Goal: Transaction & Acquisition: Purchase product/service

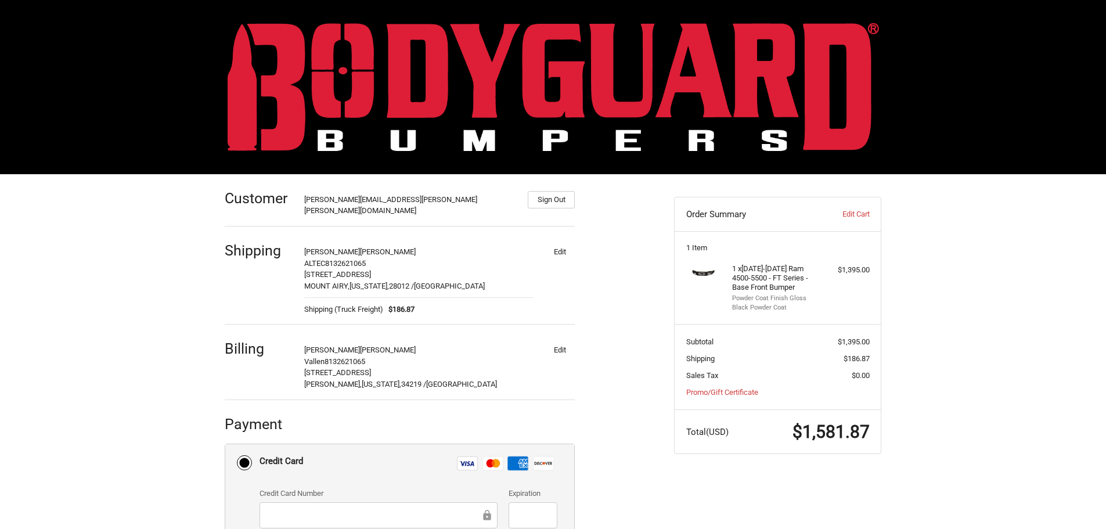
click at [557, 243] on button "Edit" at bounding box center [560, 251] width 30 height 16
select select "US"
select select "NC"
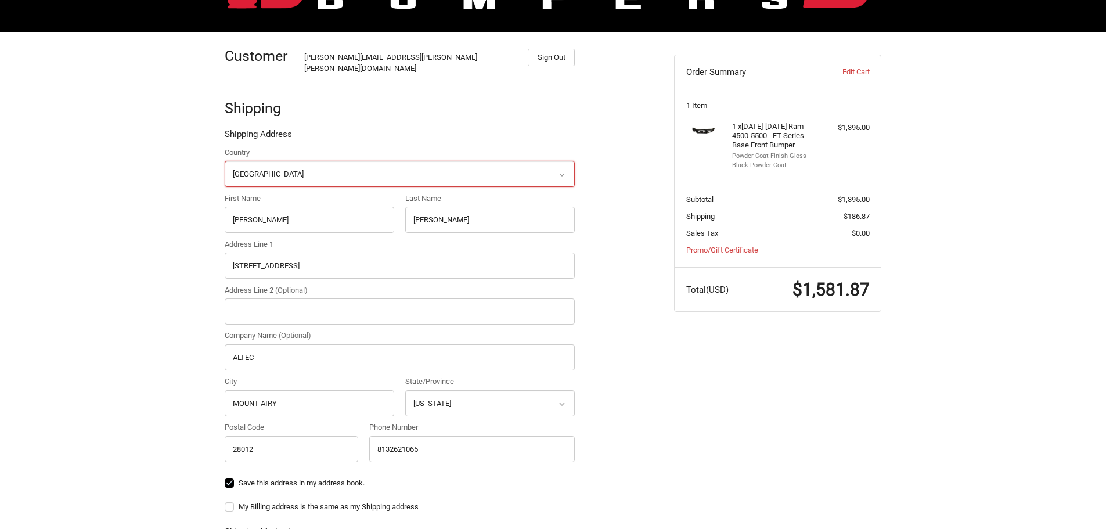
scroll to position [174, 0]
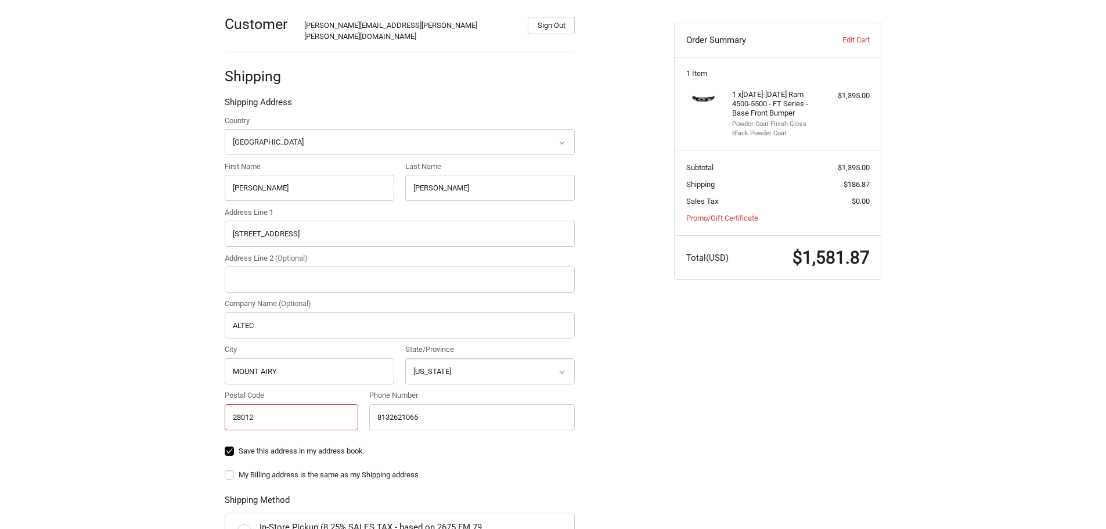
drag, startPoint x: 293, startPoint y: 409, endPoint x: 214, endPoint y: 412, distance: 78.4
click at [214, 412] on div "Customer [PERSON_NAME][EMAIL_ADDRESS][PERSON_NAME][PERSON_NAME][DOMAIN_NAME] Si…" at bounding box center [553, 439] width 697 height 878
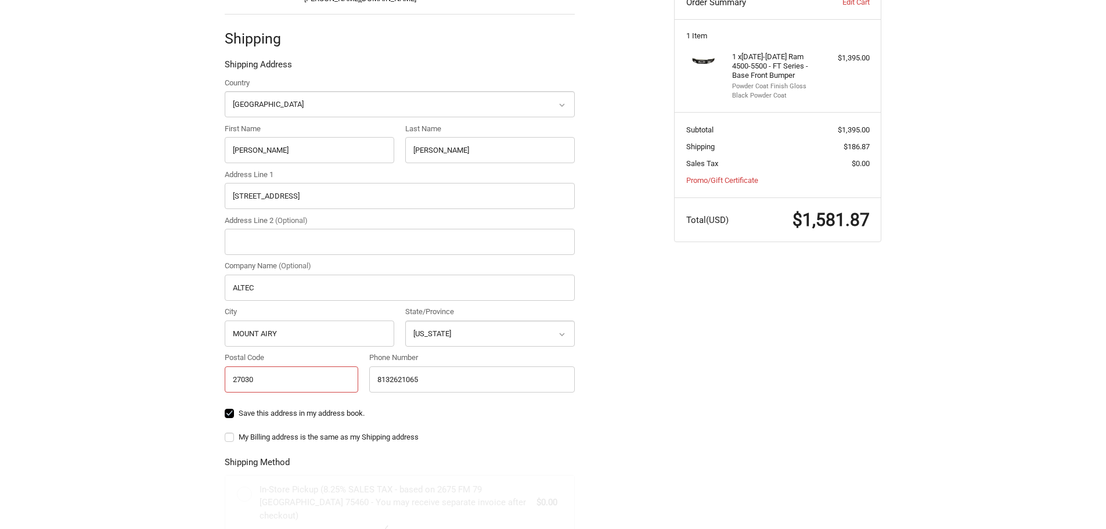
scroll to position [232, 0]
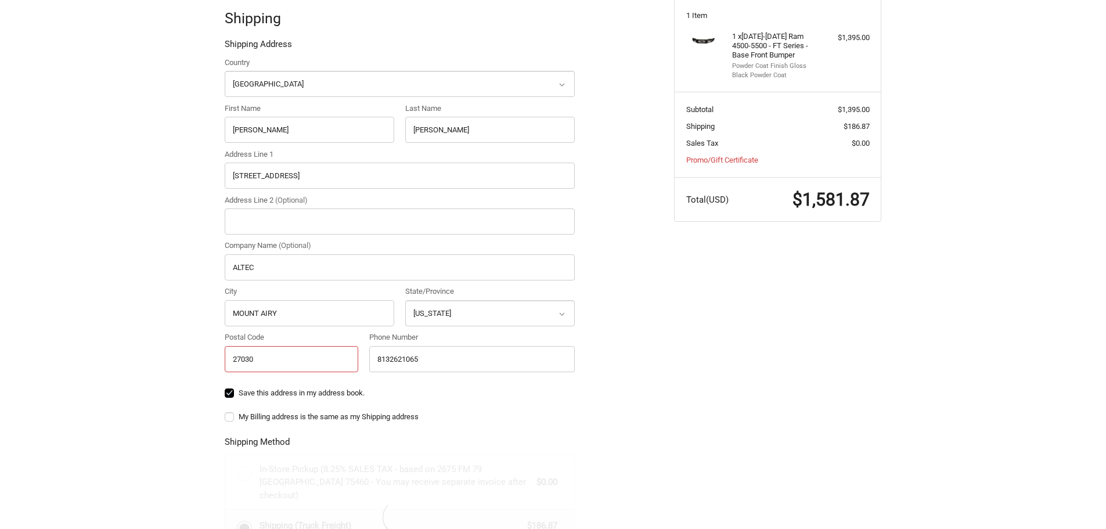
type input "27030"
click at [495, 411] on div "My Billing address is the same as my Shipping address" at bounding box center [400, 418] width 350 height 15
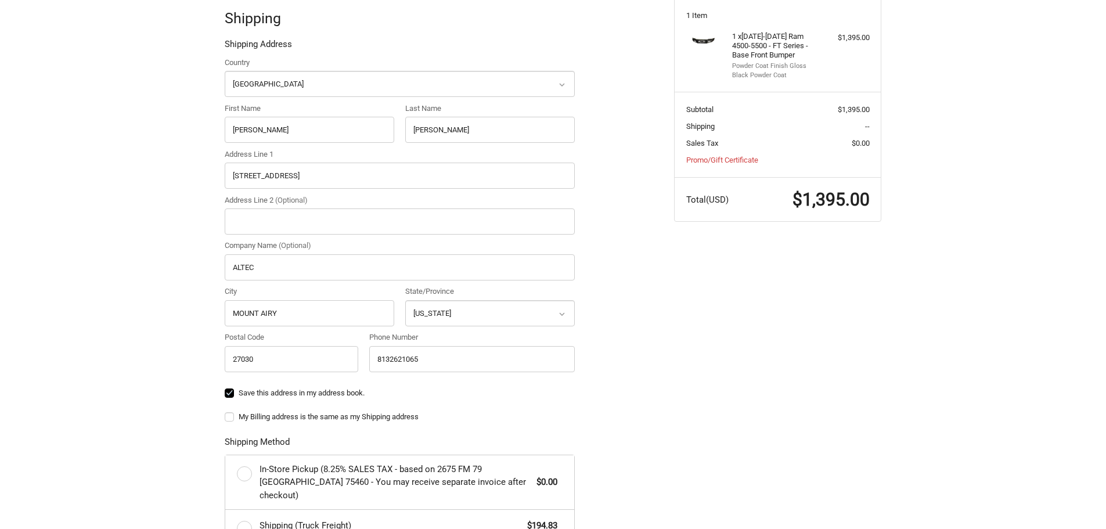
scroll to position [290, 0]
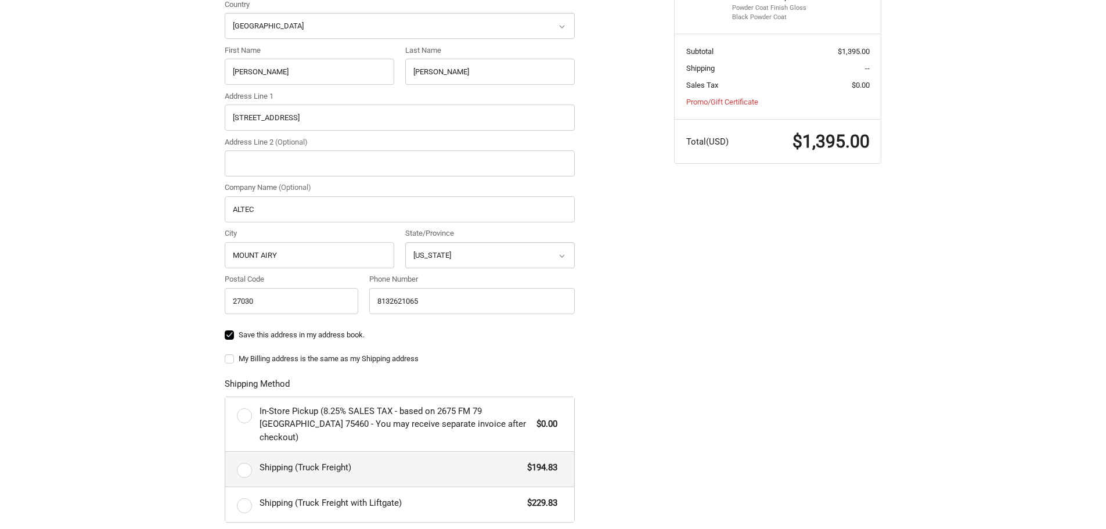
click at [245, 452] on label "Shipping (Truck Freight) $194.83" at bounding box center [399, 469] width 349 height 35
click at [226, 452] on input "Shipping (Truck Freight) $194.83" at bounding box center [225, 452] width 1 height 1
radio input "true"
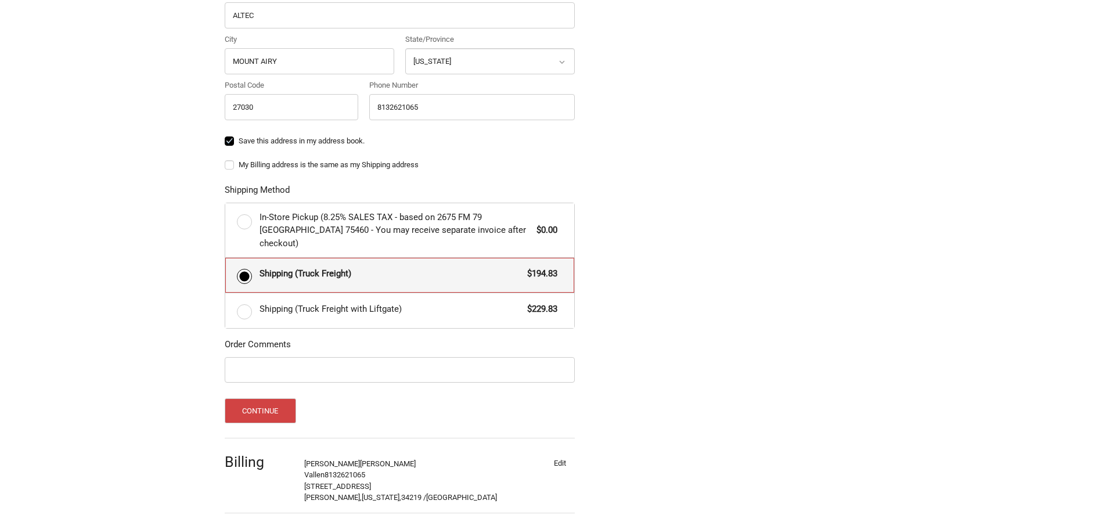
scroll to position [502, 0]
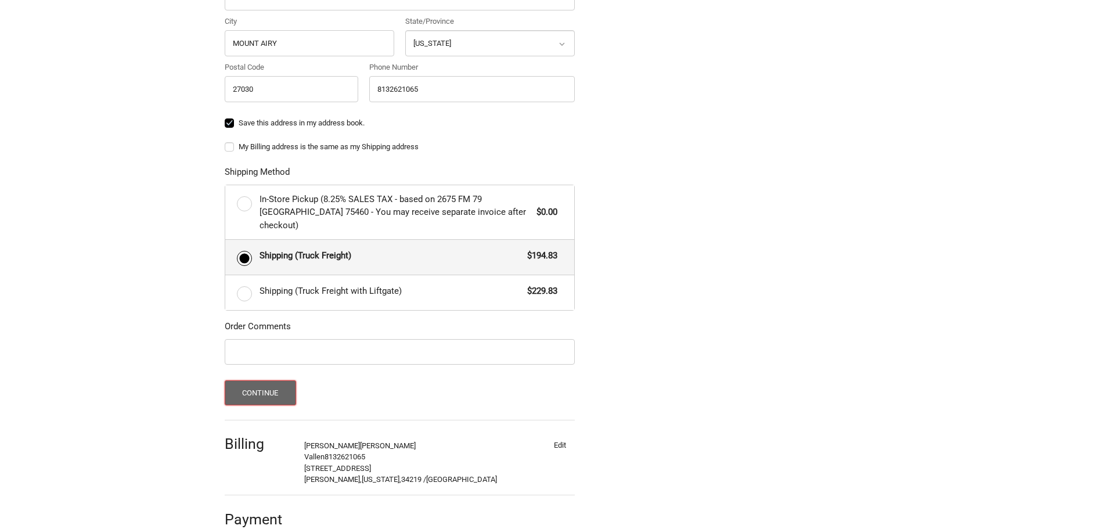
click at [270, 380] on button "Continue" at bounding box center [260, 392] width 71 height 25
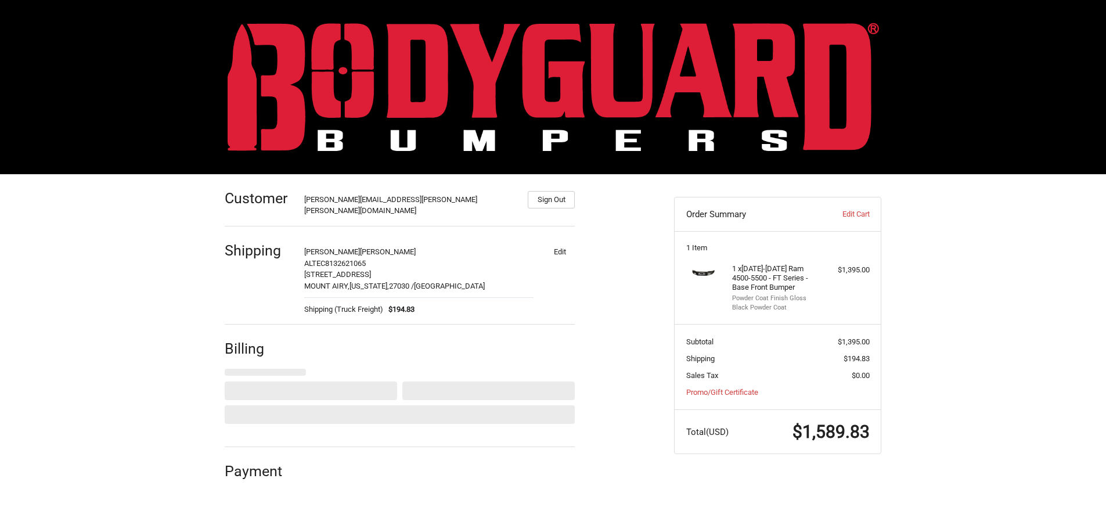
scroll to position [0, 0]
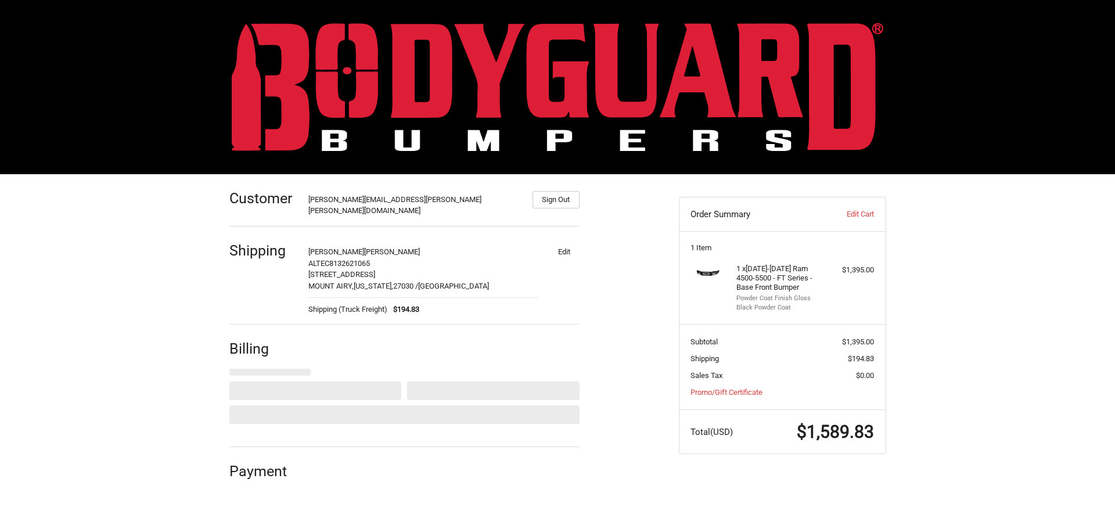
select select "US"
select select "FL"
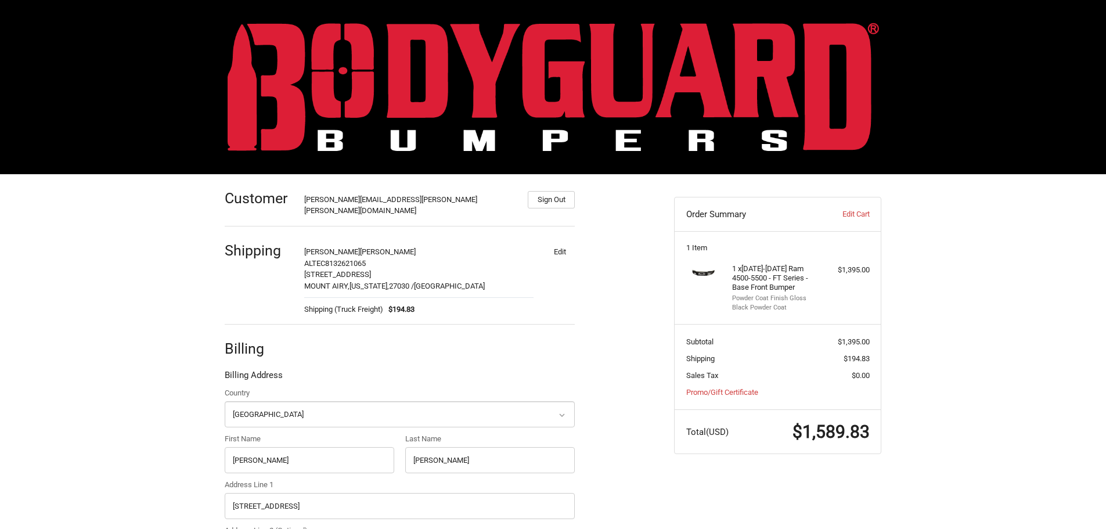
click at [963, 284] on div "Customer [PERSON_NAME][EMAIL_ADDRESS][PERSON_NAME][PERSON_NAME][DOMAIN_NAME] Si…" at bounding box center [553, 507] width 1106 height 667
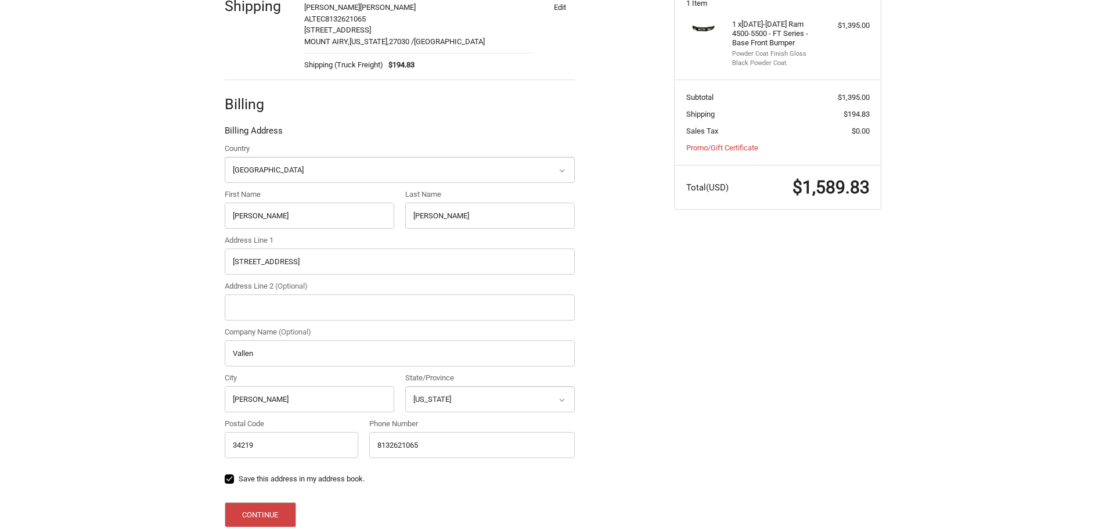
scroll to position [304, 0]
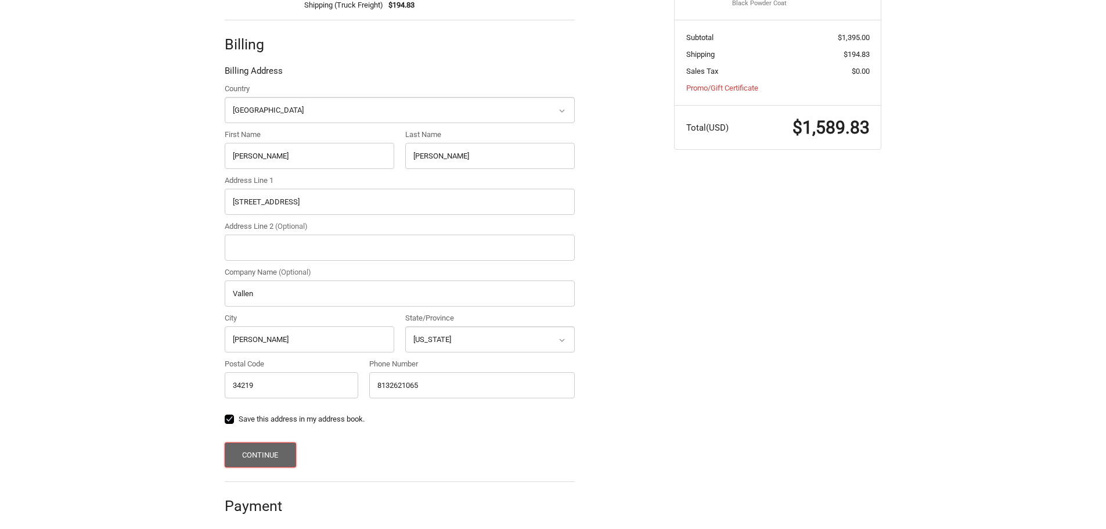
click at [262, 448] on button "Continue" at bounding box center [260, 454] width 71 height 25
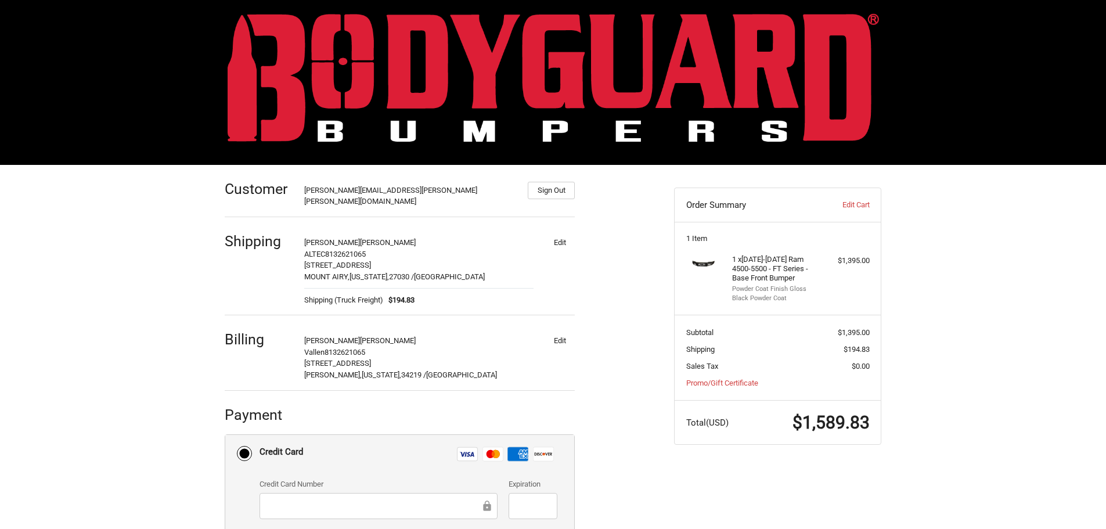
scroll to position [0, 0]
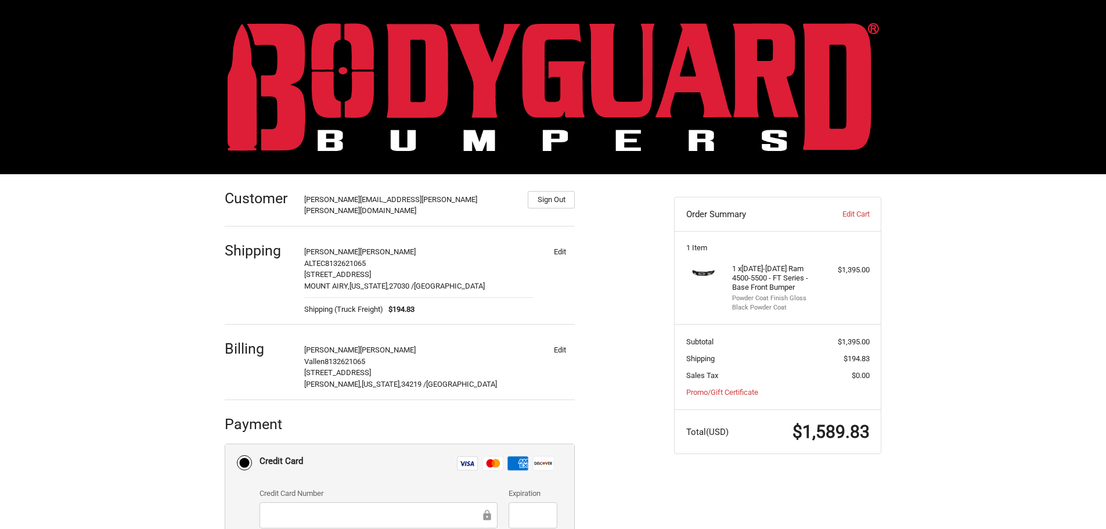
click at [558, 244] on button "Edit" at bounding box center [560, 251] width 30 height 16
select select "US"
select select "NC"
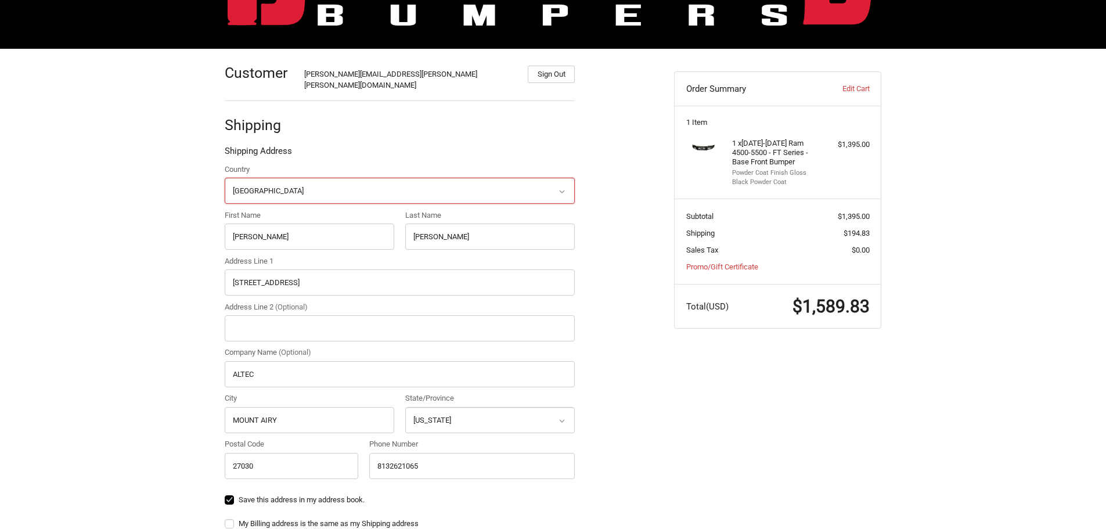
scroll to position [44, 0]
